Goal: Task Accomplishment & Management: Manage account settings

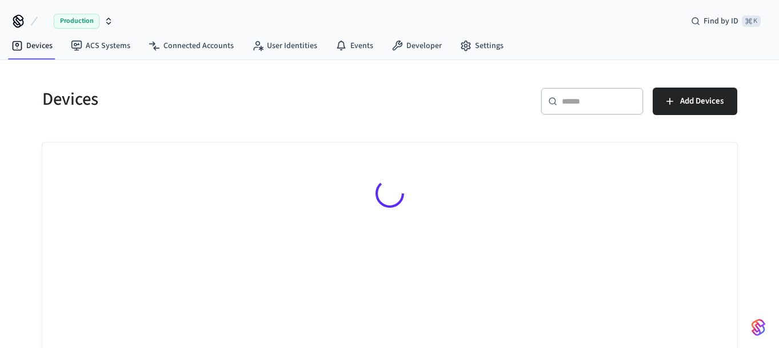
click at [552, 102] on icon at bounding box center [552, 101] width 9 height 9
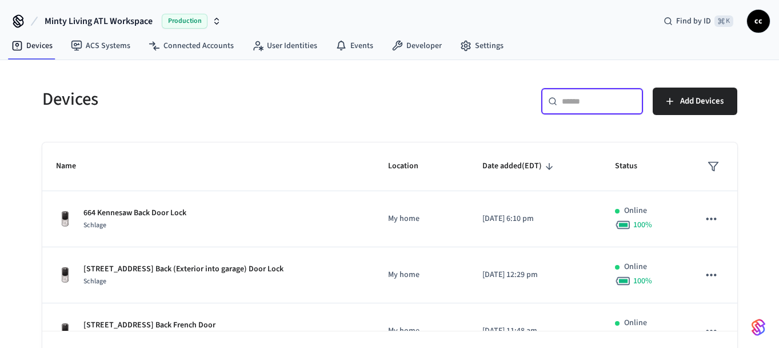
click at [580, 103] on input "text" at bounding box center [599, 100] width 74 height 11
paste input "**********"
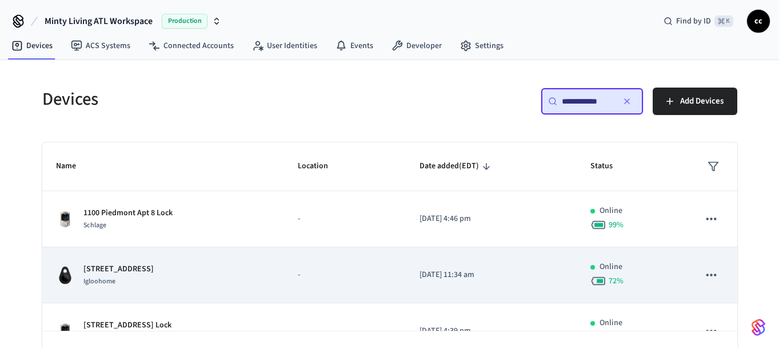
type input "**********"
click at [191, 276] on div "1100 Piedmont Lock Box 2 Igloohome" at bounding box center [163, 275] width 214 height 24
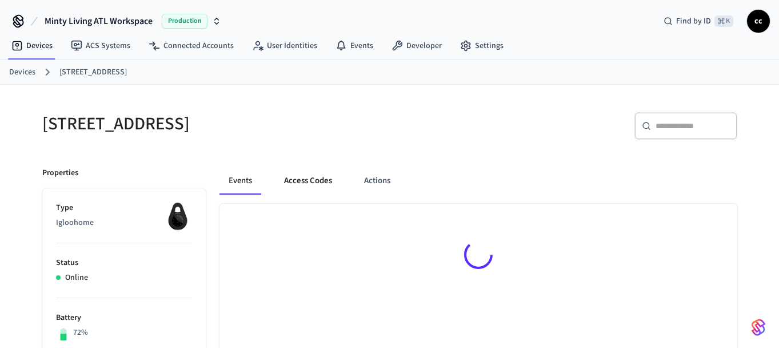
click at [326, 174] on button "Access Codes" at bounding box center [308, 180] width 66 height 27
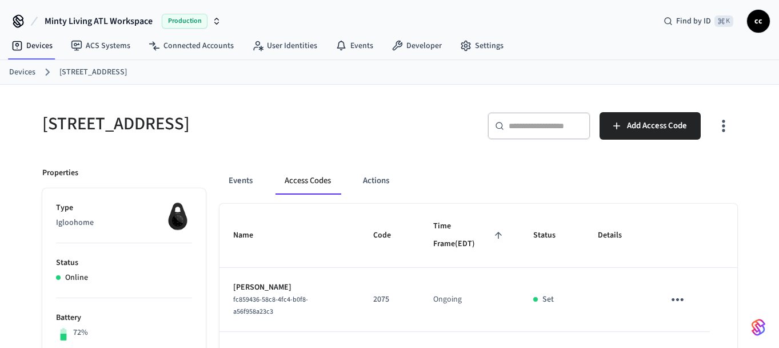
drag, startPoint x: 444, startPoint y: 241, endPoint x: 458, endPoint y: 238, distance: 13.9
click at [444, 241] on span "Time Frame (EDT)" at bounding box center [469, 235] width 73 height 36
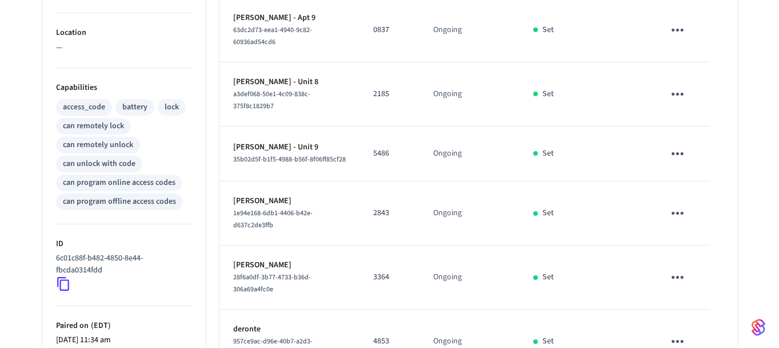
scroll to position [411, 0]
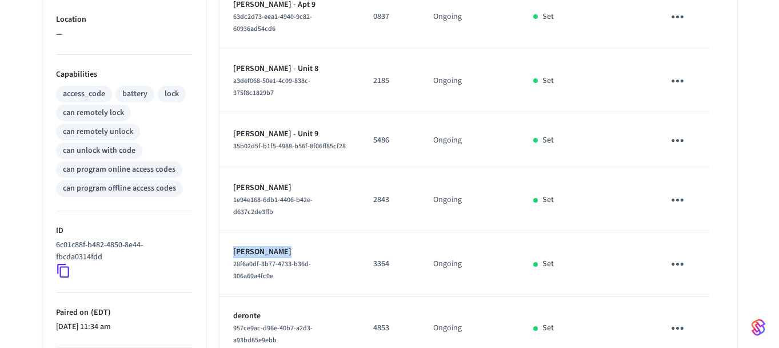
drag, startPoint x: 258, startPoint y: 250, endPoint x: 232, endPoint y: 251, distance: 26.3
click at [232, 251] on td "[PERSON_NAME] 28f6a0df-3b77-4733-b36d-306a69a4fc0e" at bounding box center [290, 264] width 140 height 64
copy p "[PERSON_NAME]"
click at [338, 254] on p "[PERSON_NAME]" at bounding box center [289, 252] width 113 height 12
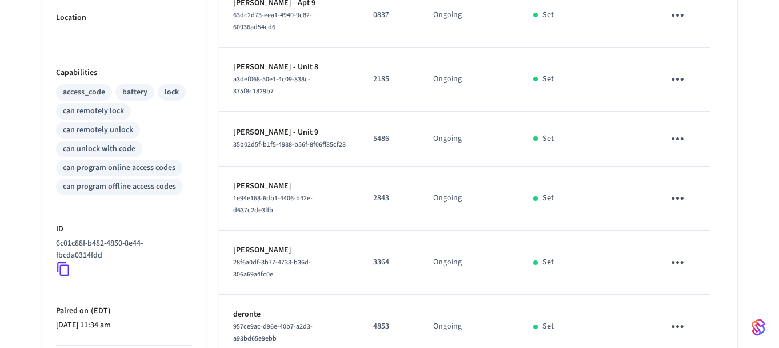
scroll to position [413, 0]
drag, startPoint x: 293, startPoint y: 247, endPoint x: 291, endPoint y: 260, distance: 12.8
click at [223, 248] on td "[PERSON_NAME] 28f6a0df-3b77-4733-b36d-306a69a4fc0e" at bounding box center [290, 262] width 140 height 64
copy p "[PERSON_NAME]"
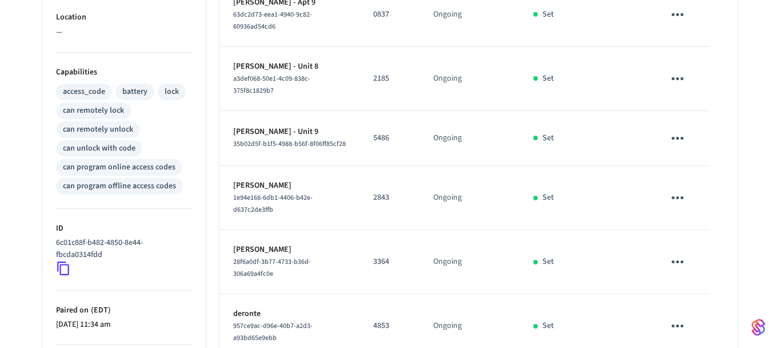
drag, startPoint x: 353, startPoint y: 252, endPoint x: 307, endPoint y: 250, distance: 46.3
click at [353, 252] on td "[PERSON_NAME] 28f6a0df-3b77-4733-b36d-306a69a4fc0e" at bounding box center [290, 262] width 140 height 64
click at [336, 257] on div "28f6a0df-3b77-4733-b36d-306a69a4fc0e" at bounding box center [289, 268] width 113 height 24
